Goal: Information Seeking & Learning: Learn about a topic

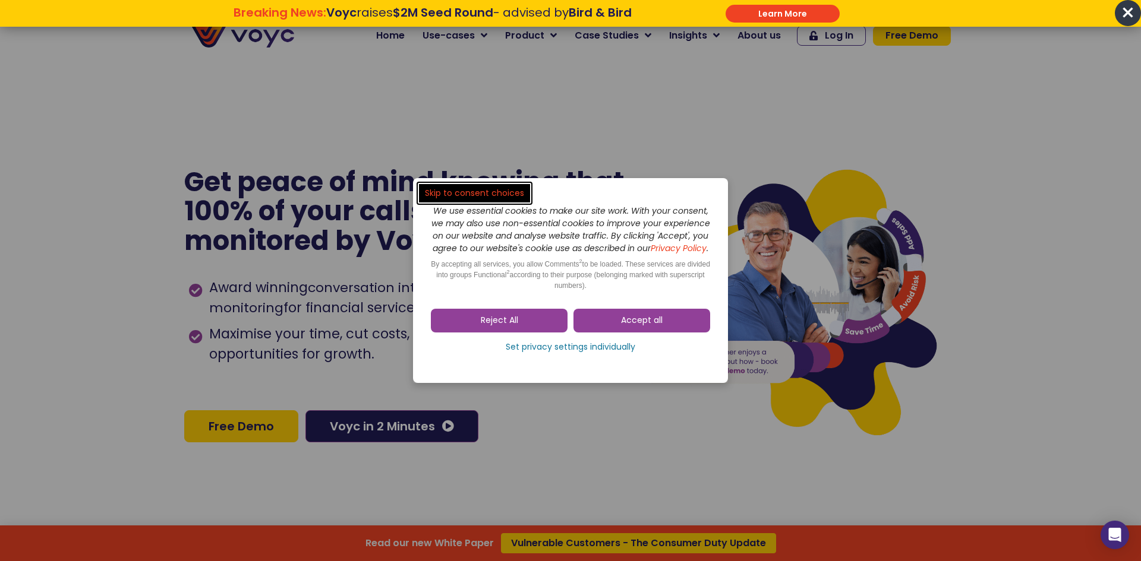
click at [208, 71] on dialog "Skip to consent choices We use essential cookies to make our site work. With yo…" at bounding box center [570, 280] width 1141 height 561
click at [514, 333] on link "Reject All" at bounding box center [499, 321] width 137 height 24
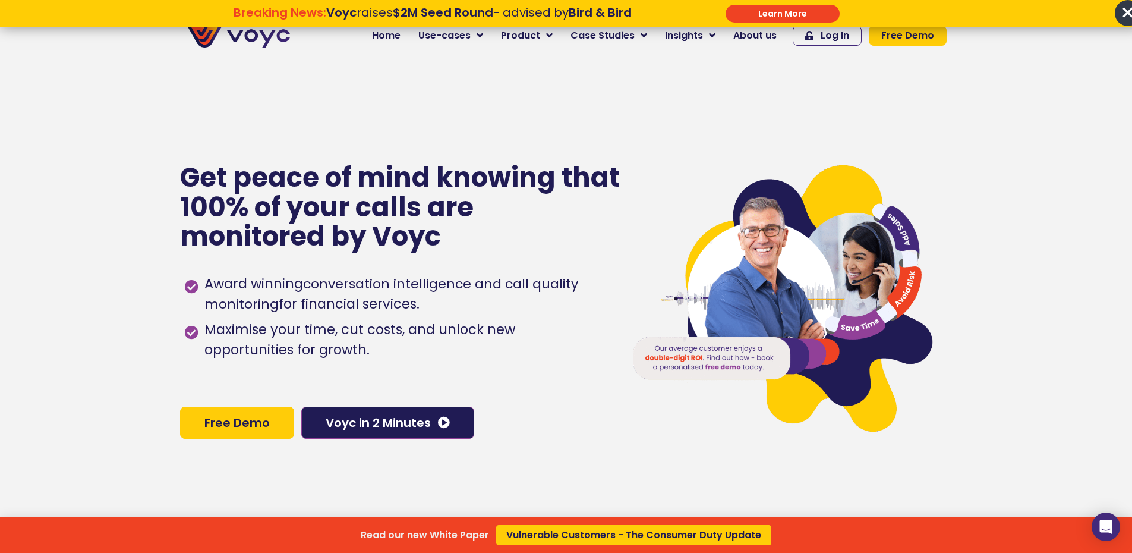
drag, startPoint x: 180, startPoint y: 273, endPoint x: 207, endPoint y: 313, distance: 48.4
click at [207, 313] on div "Read our new White Paper Vulnerable Customers - The Consumer Duty Update" at bounding box center [566, 276] width 1132 height 553
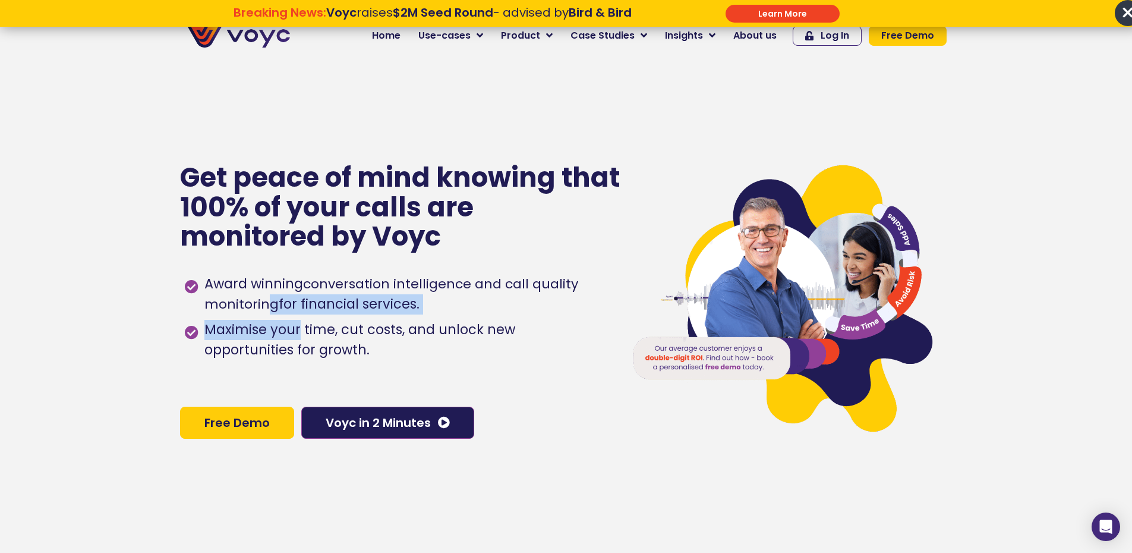
drag, startPoint x: 271, startPoint y: 317, endPoint x: 302, endPoint y: 344, distance: 41.7
click at [302, 343] on ul "Award winning conversation intelligence and call quality monitoring for financi…" at bounding box center [396, 314] width 424 height 92
click at [302, 344] on span "Maximise your time, cut costs, and unlock new opportunities for growth." at bounding box center [404, 340] width 406 height 40
click at [1127, 14] on span "×" at bounding box center [1128, 13] width 26 height 26
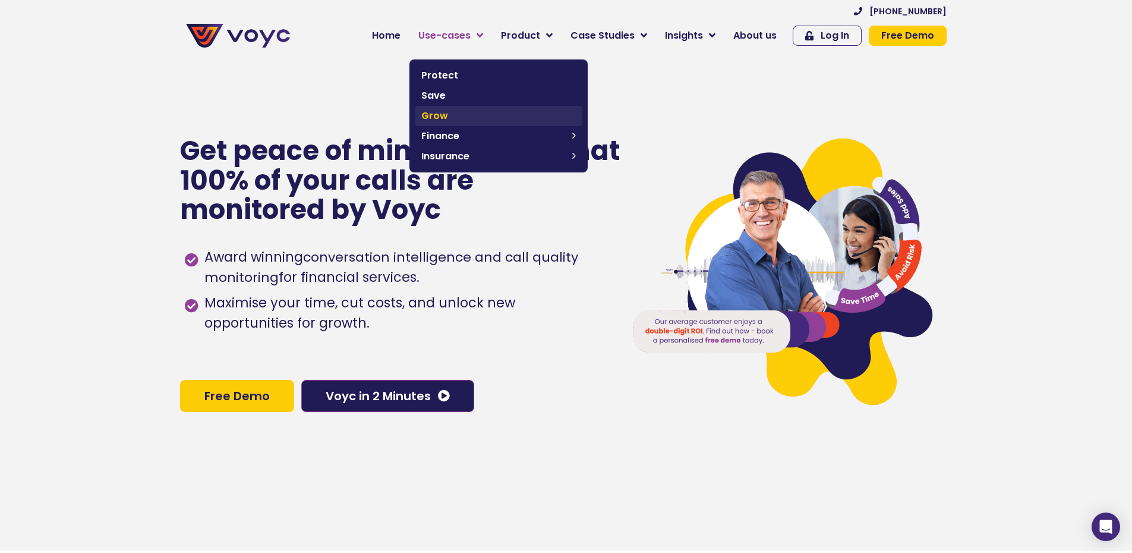
click at [465, 118] on span "Grow" at bounding box center [498, 116] width 154 height 14
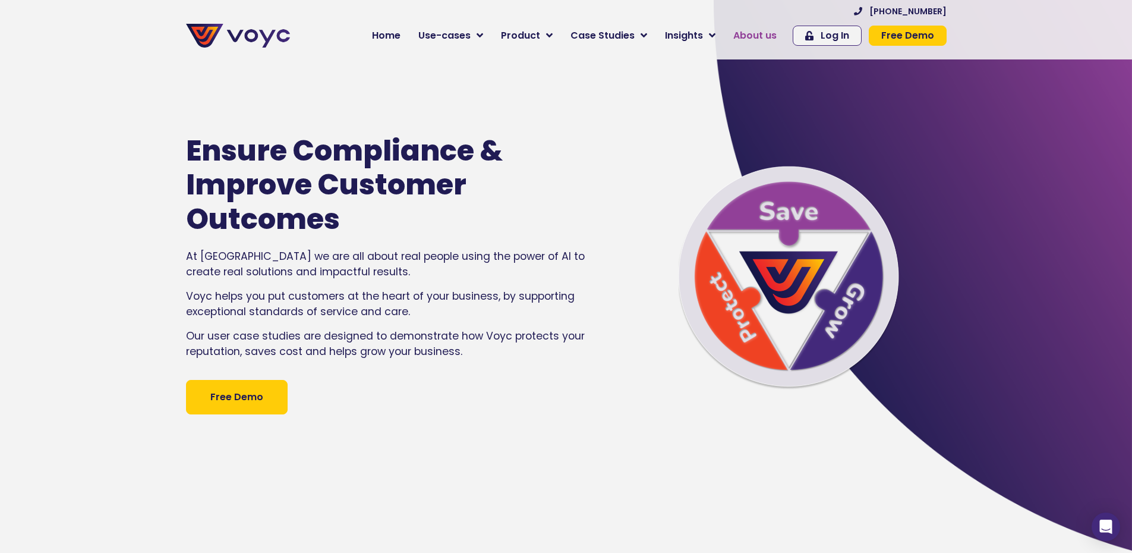
click at [758, 33] on span "About us" at bounding box center [754, 36] width 43 height 14
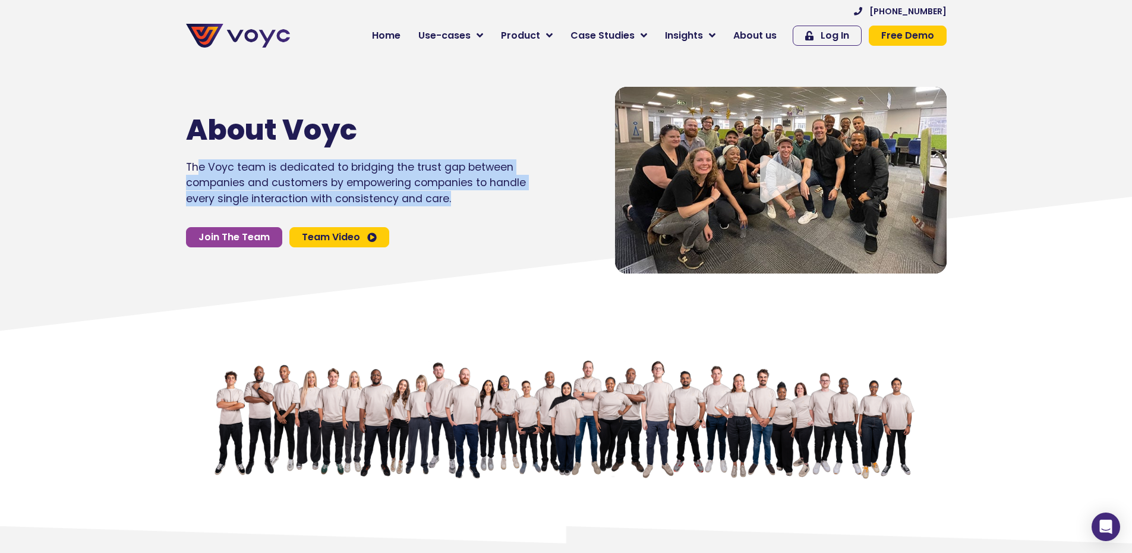
drag, startPoint x: 460, startPoint y: 192, endPoint x: 198, endPoint y: 165, distance: 262.9
click at [198, 165] on p "The Voyc team is dedicated to bridging the trust gap between companies and cust…" at bounding box center [356, 182] width 340 height 47
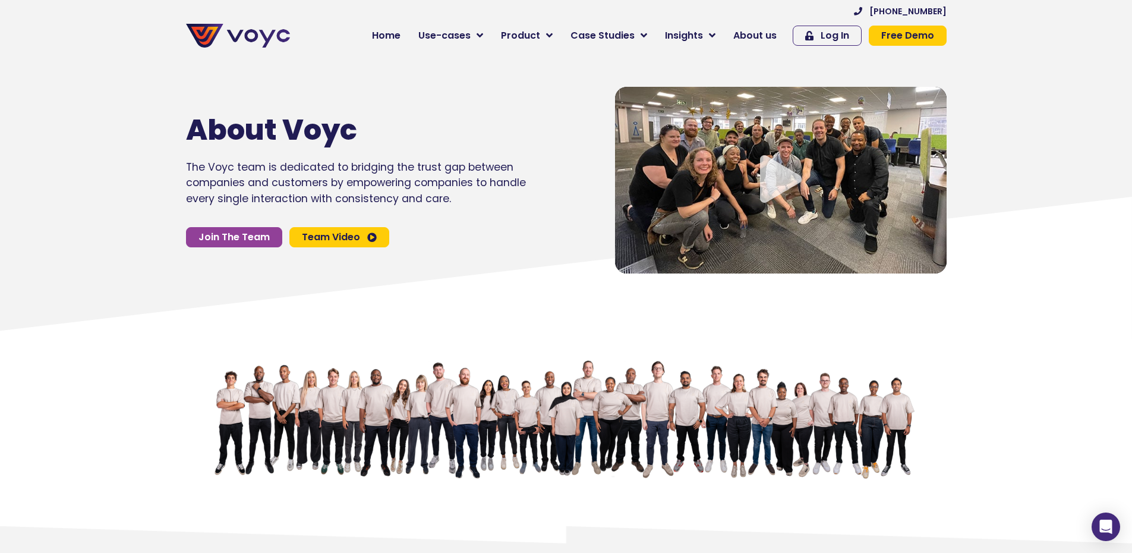
click at [261, 21] on div at bounding box center [238, 30] width 116 height 48
click at [258, 25] on img at bounding box center [238, 36] width 104 height 24
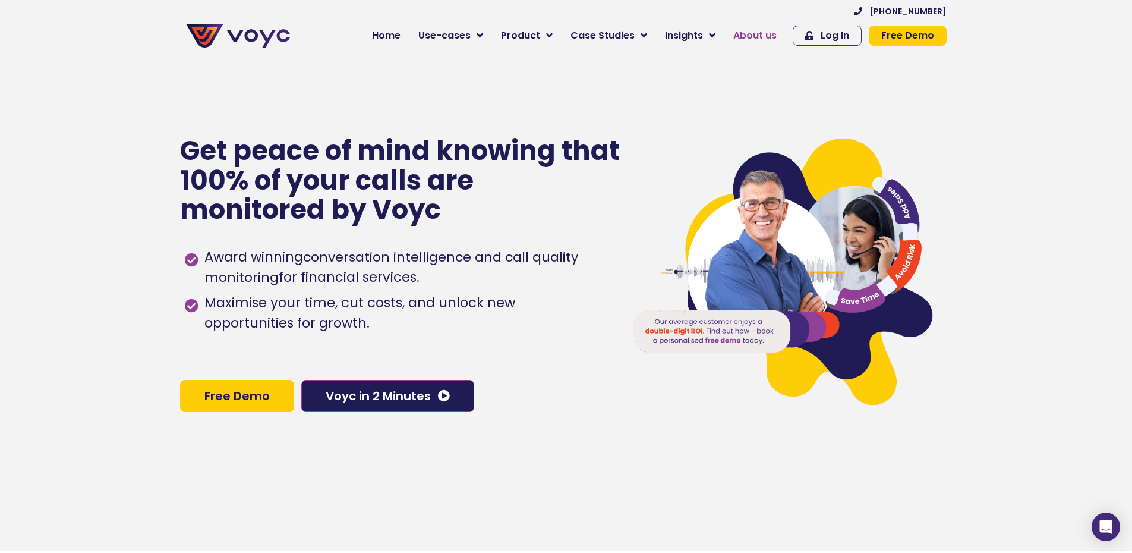
click at [771, 47] on link "About us" at bounding box center [754, 36] width 61 height 24
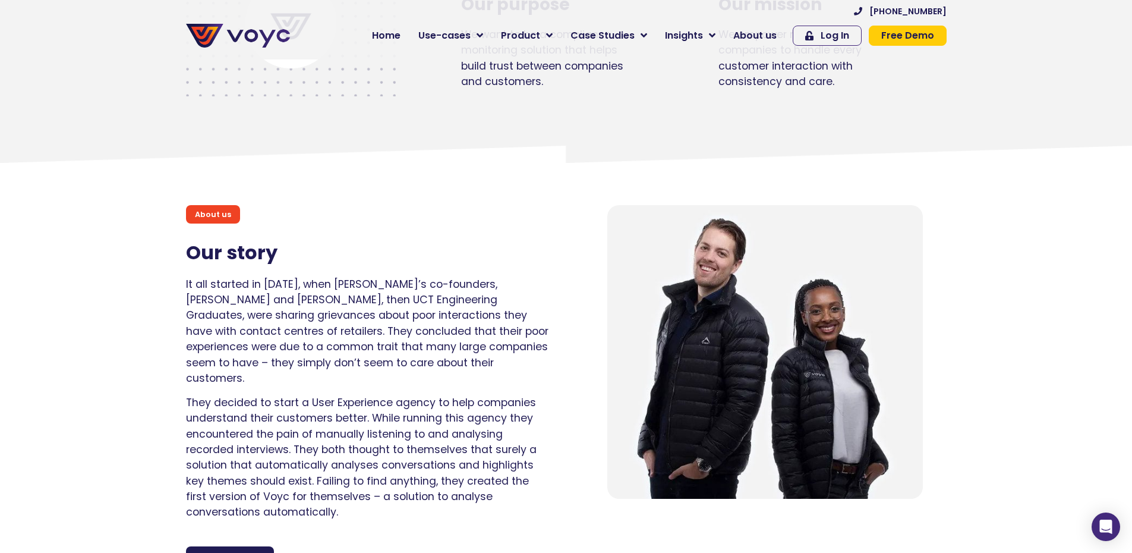
scroll to position [654, 0]
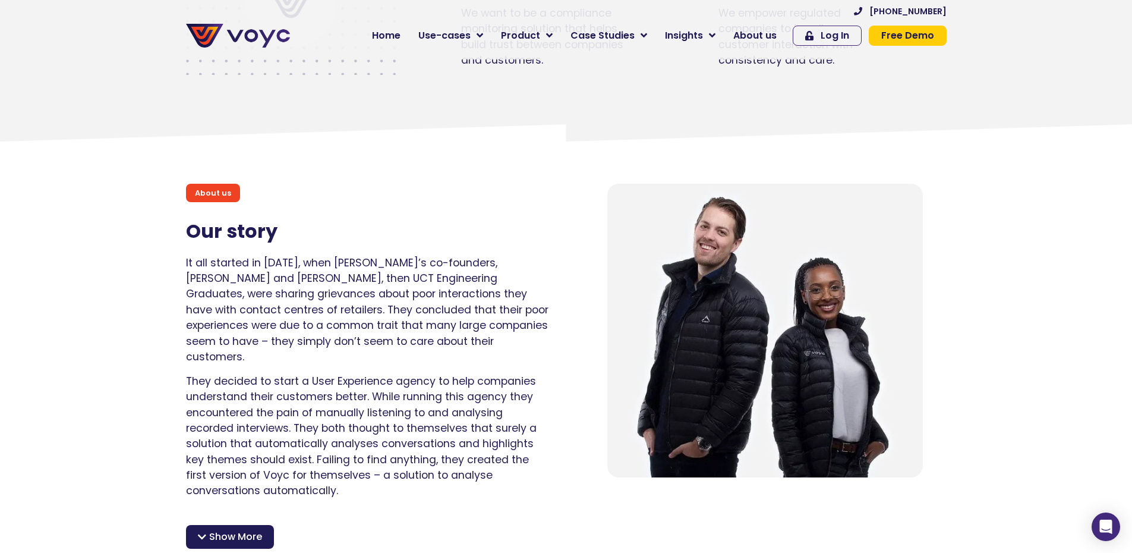
click at [517, 263] on p "It all started in [DATE], when [PERSON_NAME]’s co-founders, [PERSON_NAME] and […" at bounding box center [367, 310] width 362 height 110
copy p "Lethabo"
click at [695, 124] on section "About us Our story It all started in [DATE], when [PERSON_NAME]’s co-founders, …" at bounding box center [566, 315] width 1132 height 383
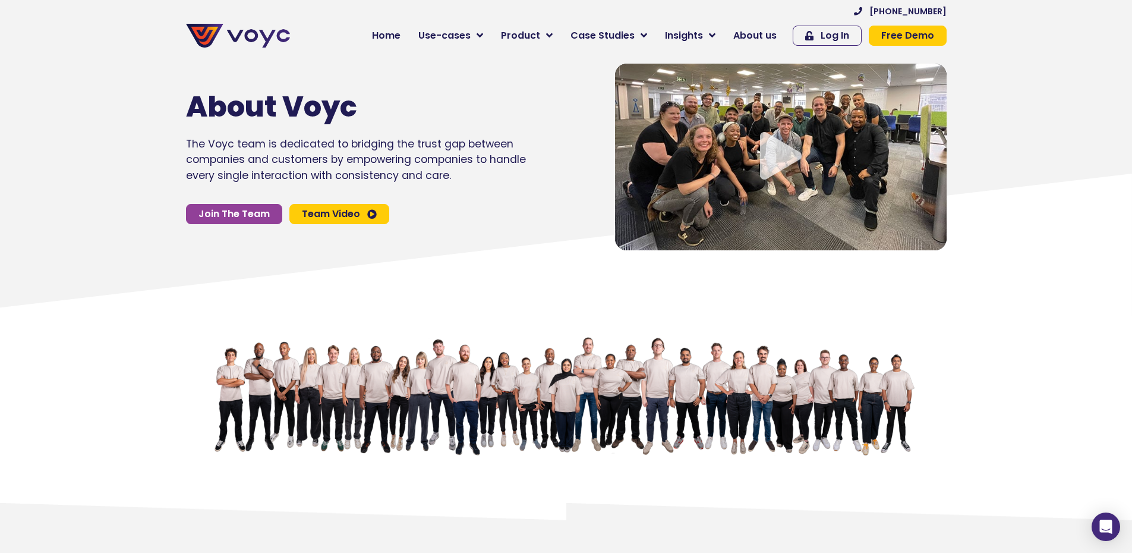
scroll to position [0, 0]
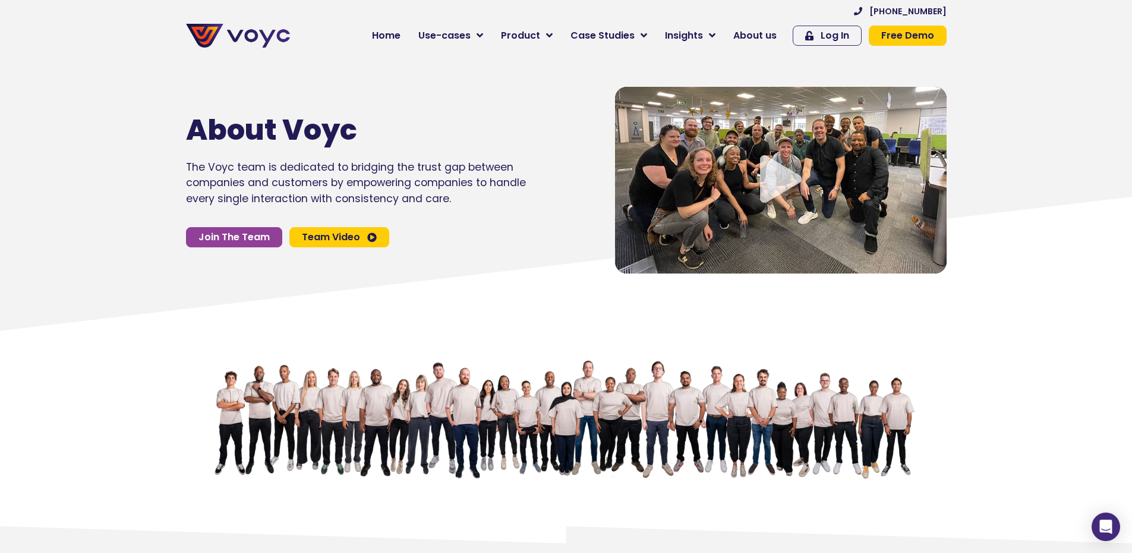
click at [267, 29] on img at bounding box center [238, 36] width 104 height 24
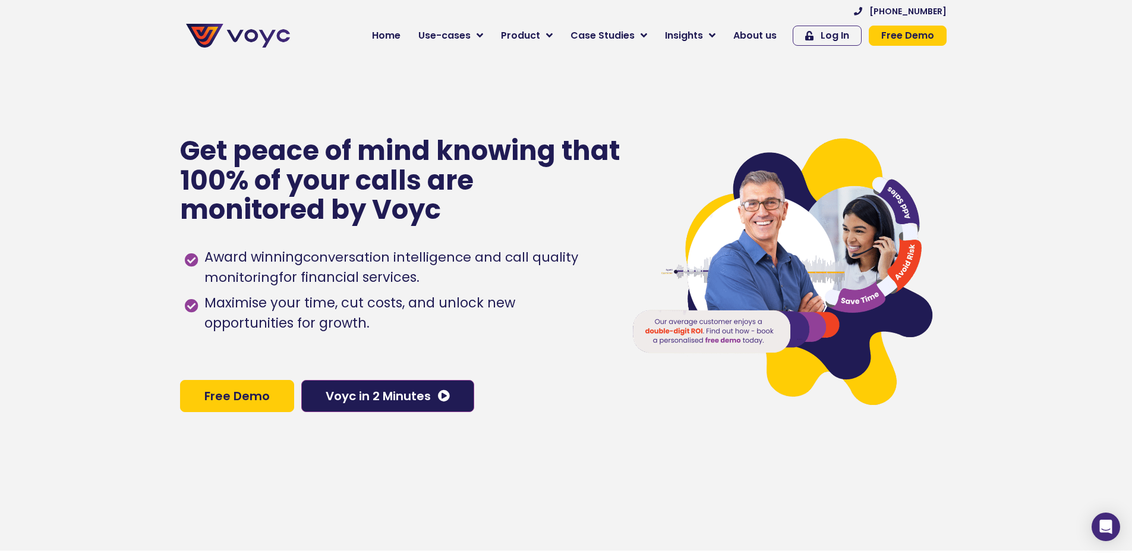
click at [368, 198] on p "Get peace of mind knowing that 100% of your calls are monitored by Voyc" at bounding box center [400, 180] width 441 height 89
click at [346, 286] on span "Award winning conversation intelligence and call quality monitoring for financi…" at bounding box center [404, 267] width 406 height 40
click at [402, 398] on span "Voyc in 2 Minutes" at bounding box center [378, 396] width 105 height 12
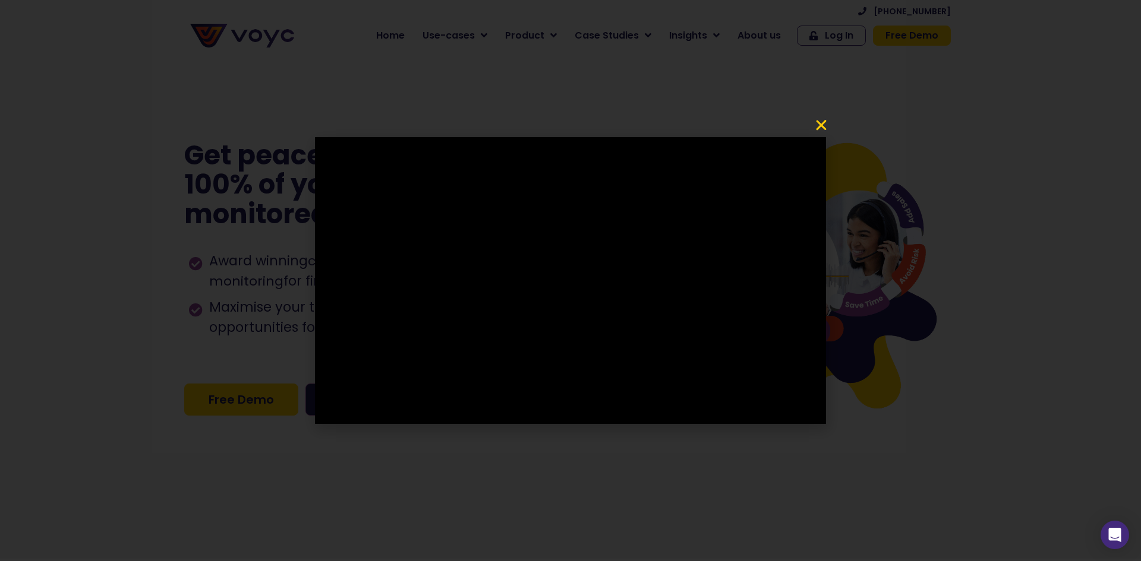
click at [824, 121] on icon "Close" at bounding box center [821, 125] width 14 height 14
